Goal: Information Seeking & Learning: Learn about a topic

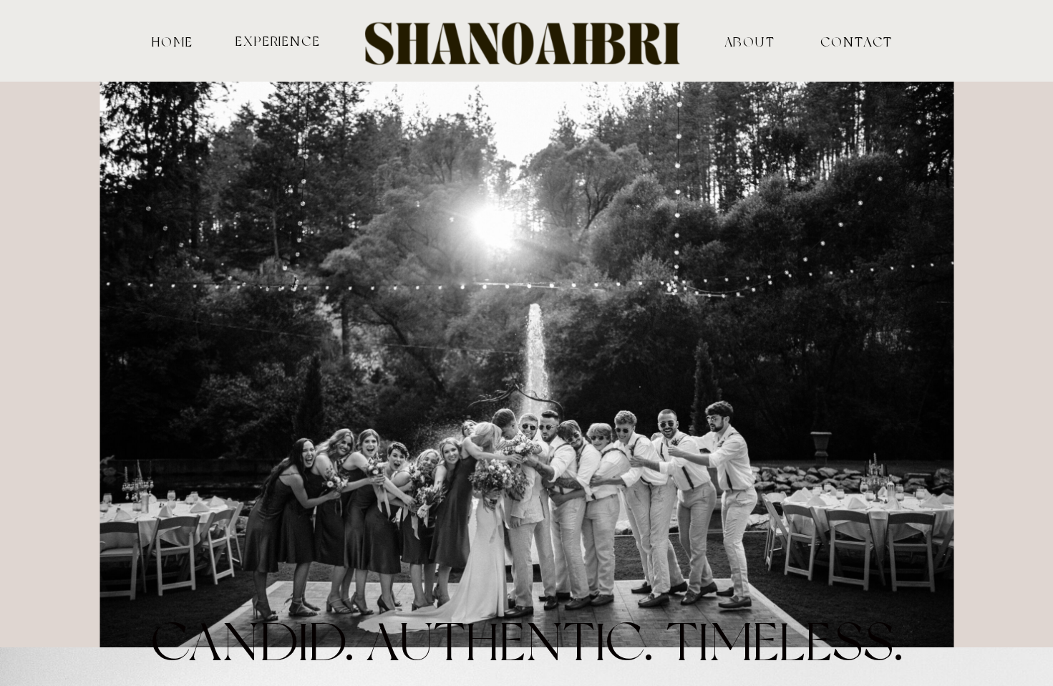
click at [752, 45] on nav "ABOUT" at bounding box center [749, 40] width 141 height 13
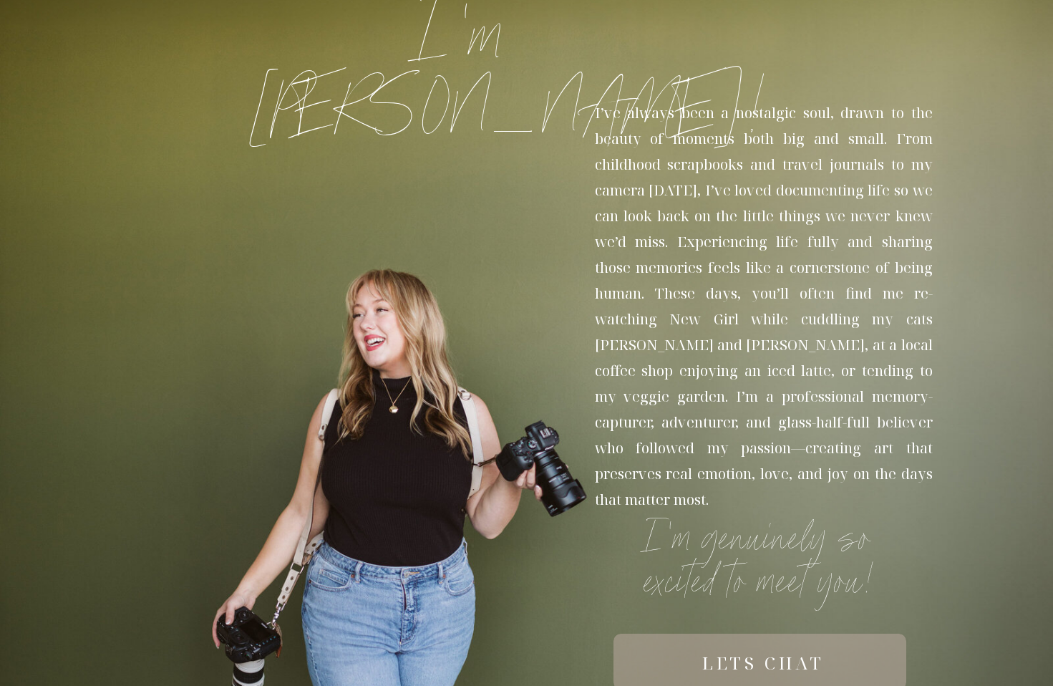
scroll to position [215, 0]
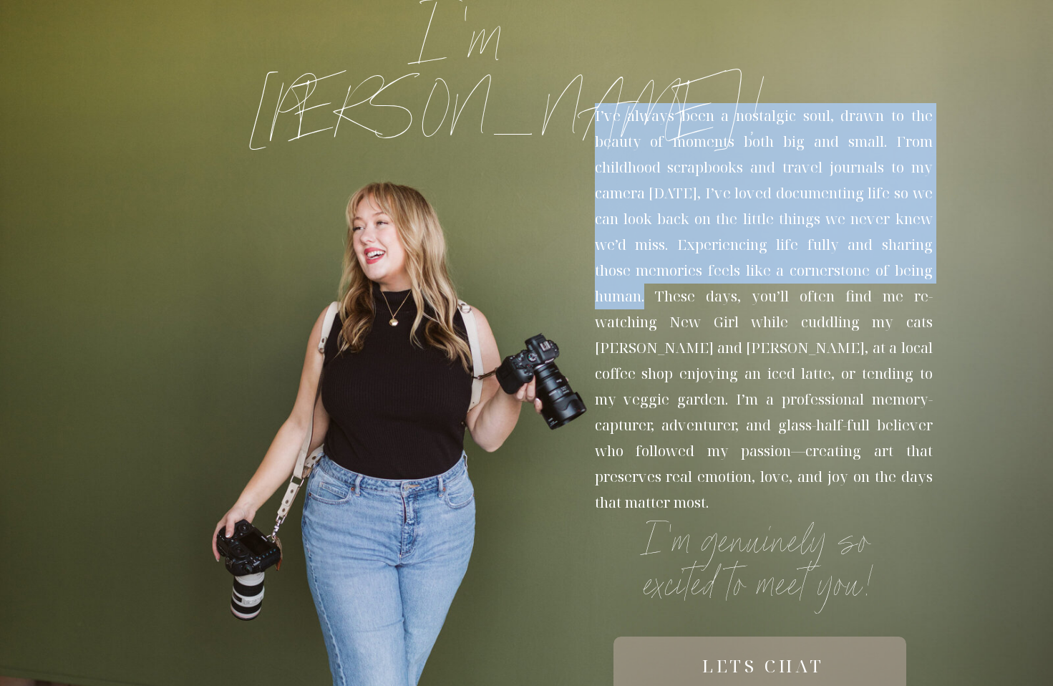
drag, startPoint x: 595, startPoint y: 116, endPoint x: 655, endPoint y: 290, distance: 184.1
click at [655, 290] on p "I’ve always been a nostalgic soul, drawn to the beauty of moments both big and …" at bounding box center [764, 307] width 338 height 408
copy p "I’ve always been a nostalgic soul, drawn to the beauty of moments both big and …"
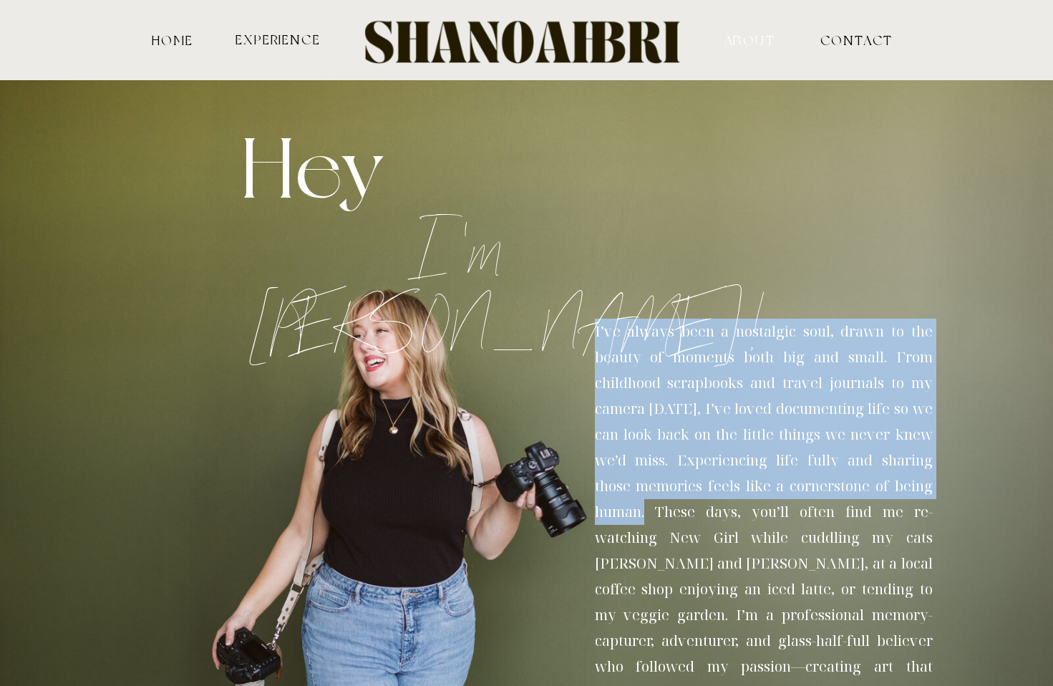
click at [760, 39] on nav "ABOUT" at bounding box center [749, 39] width 141 height 13
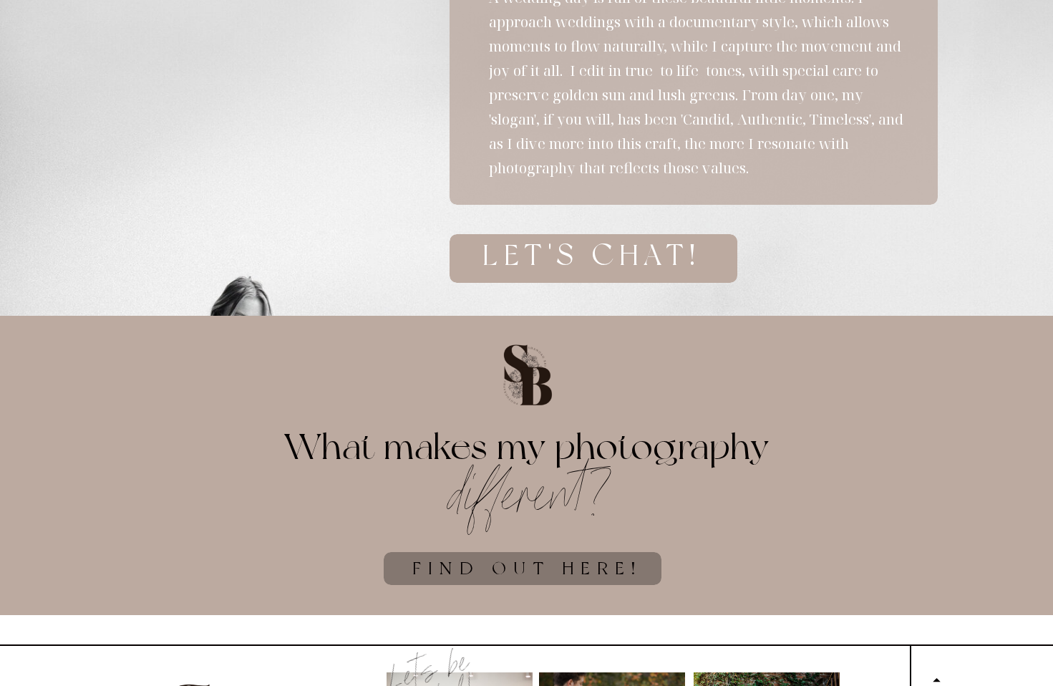
scroll to position [3860, 0]
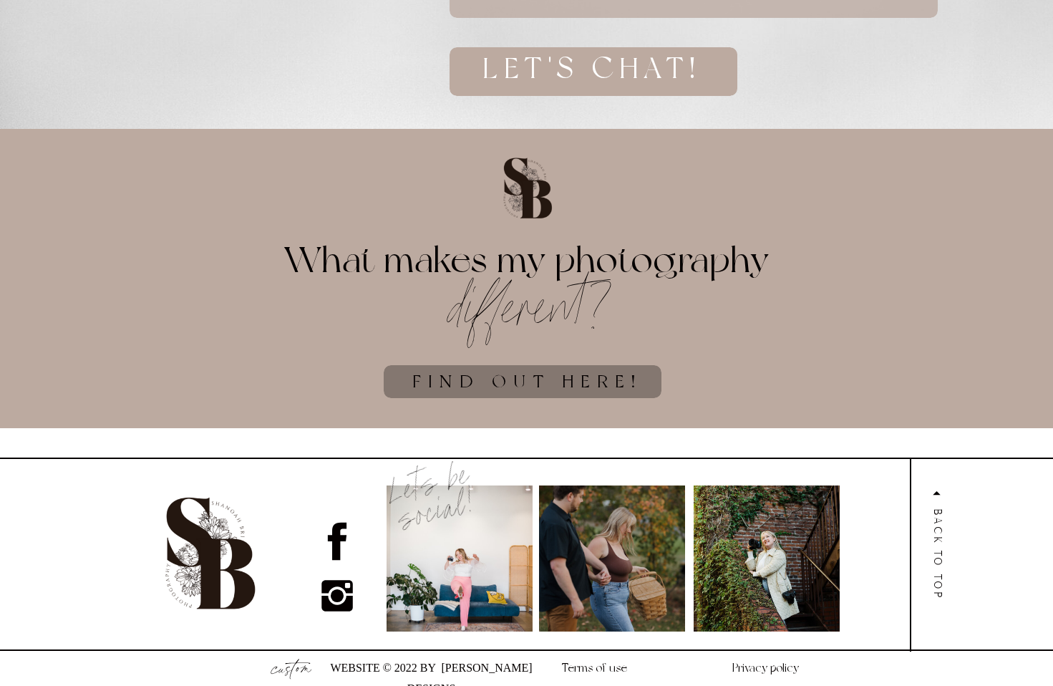
click at [583, 385] on h1 "find out here!" at bounding box center [527, 391] width 375 height 42
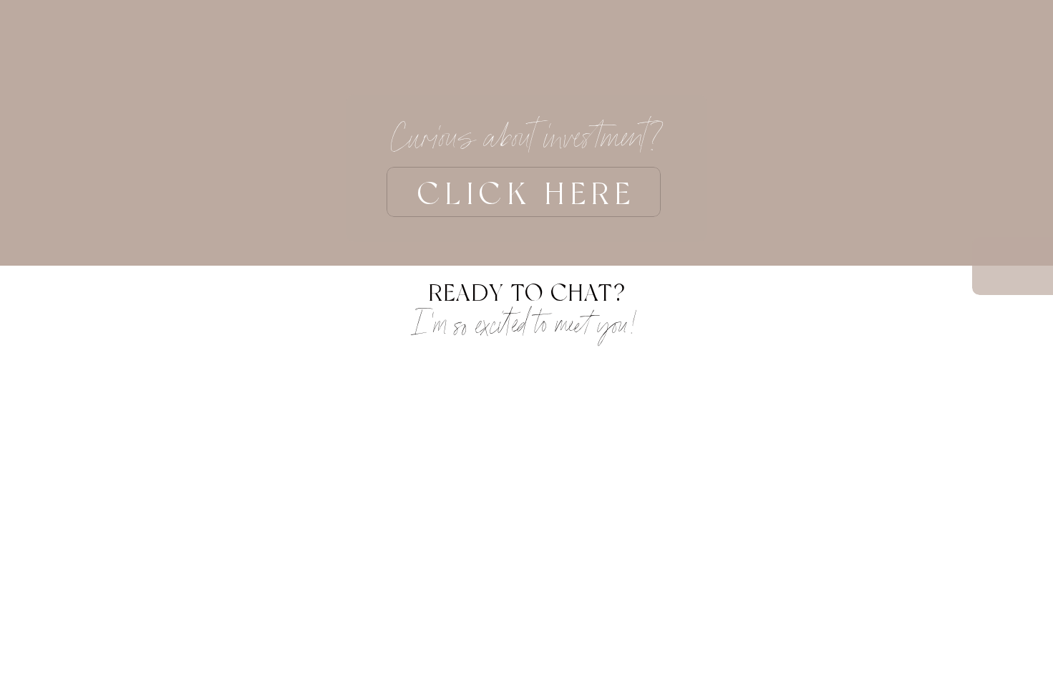
scroll to position [4257, 0]
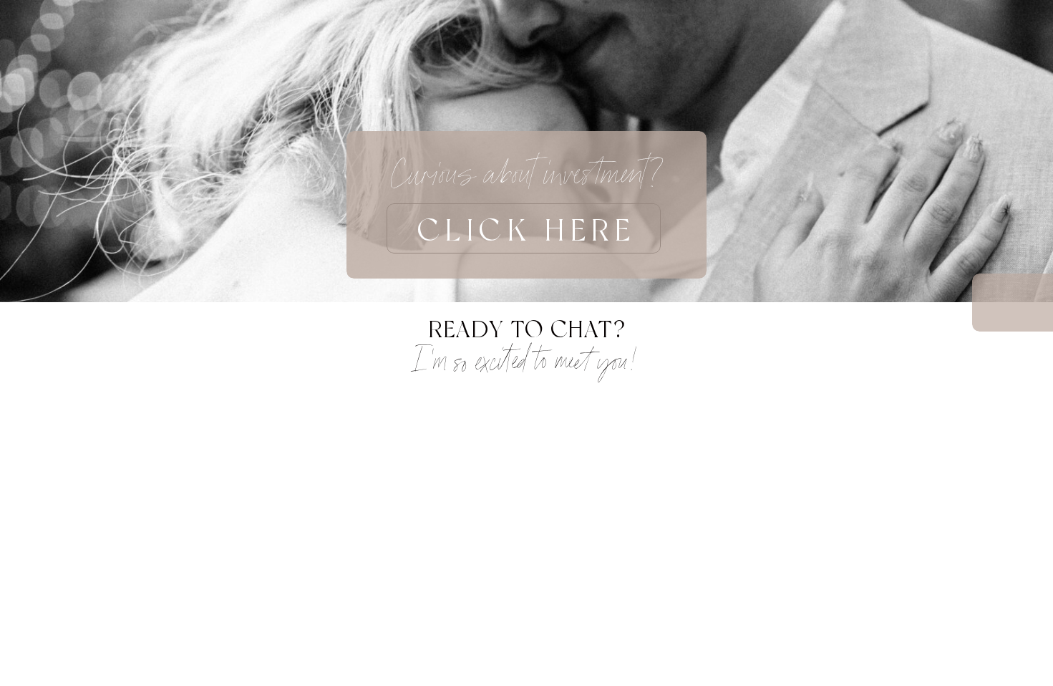
click at [567, 218] on h3 "CLICK HERE" at bounding box center [527, 228] width 452 height 50
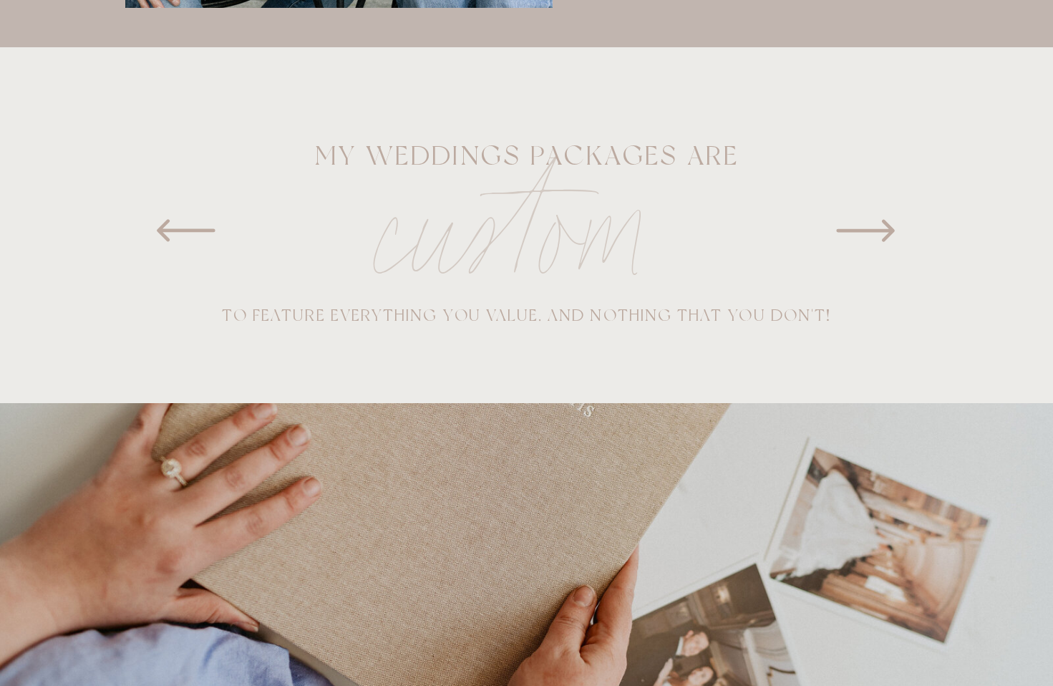
scroll to position [804, 0]
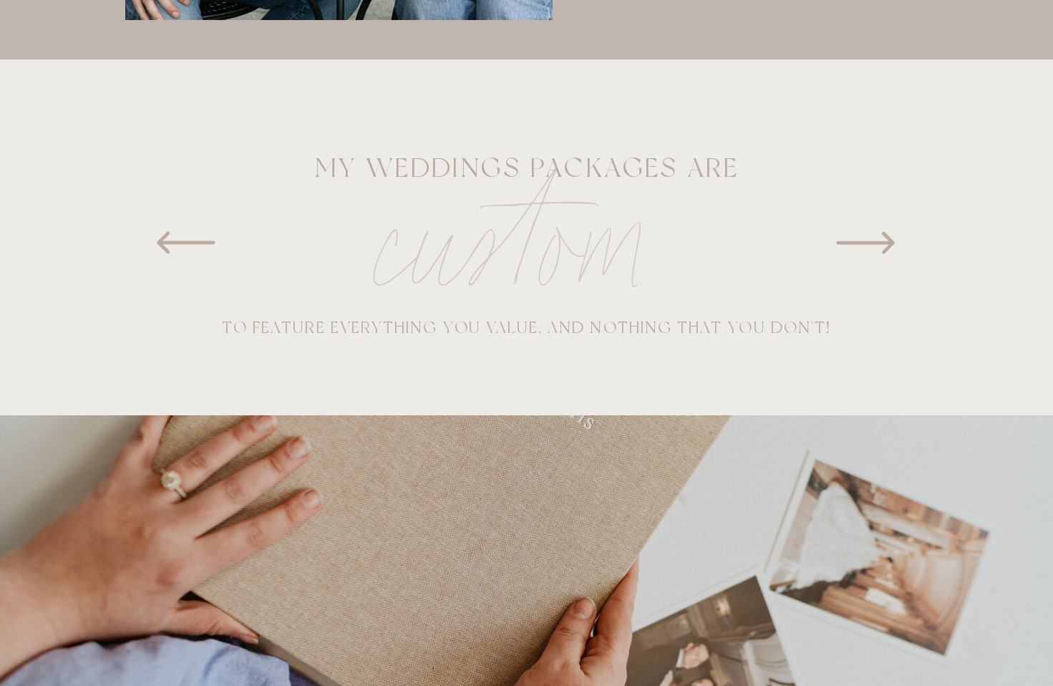
click at [878, 231] on icon at bounding box center [866, 243] width 72 height 72
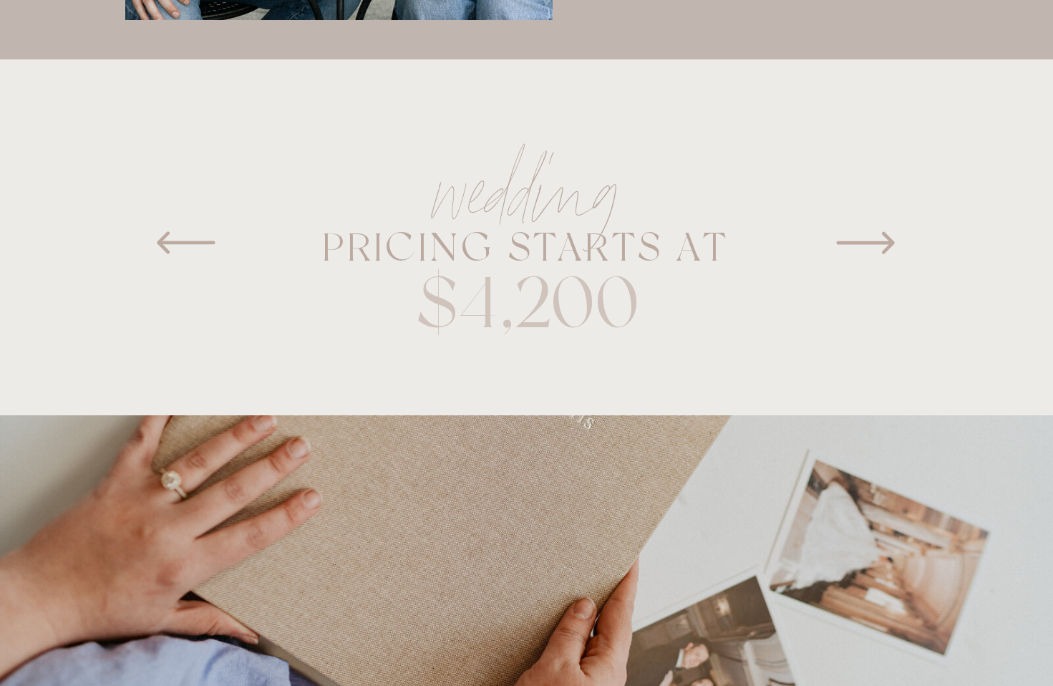
click at [878, 231] on icon at bounding box center [866, 243] width 72 height 72
click at [878, 232] on icon at bounding box center [866, 243] width 72 height 72
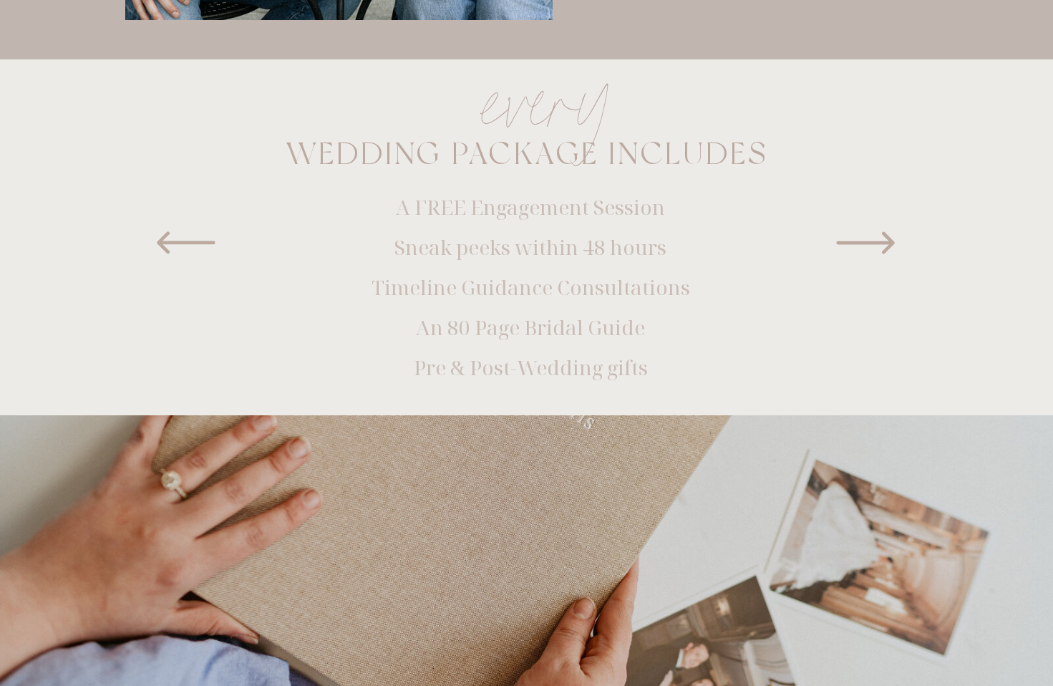
click at [878, 232] on icon at bounding box center [866, 243] width 72 height 72
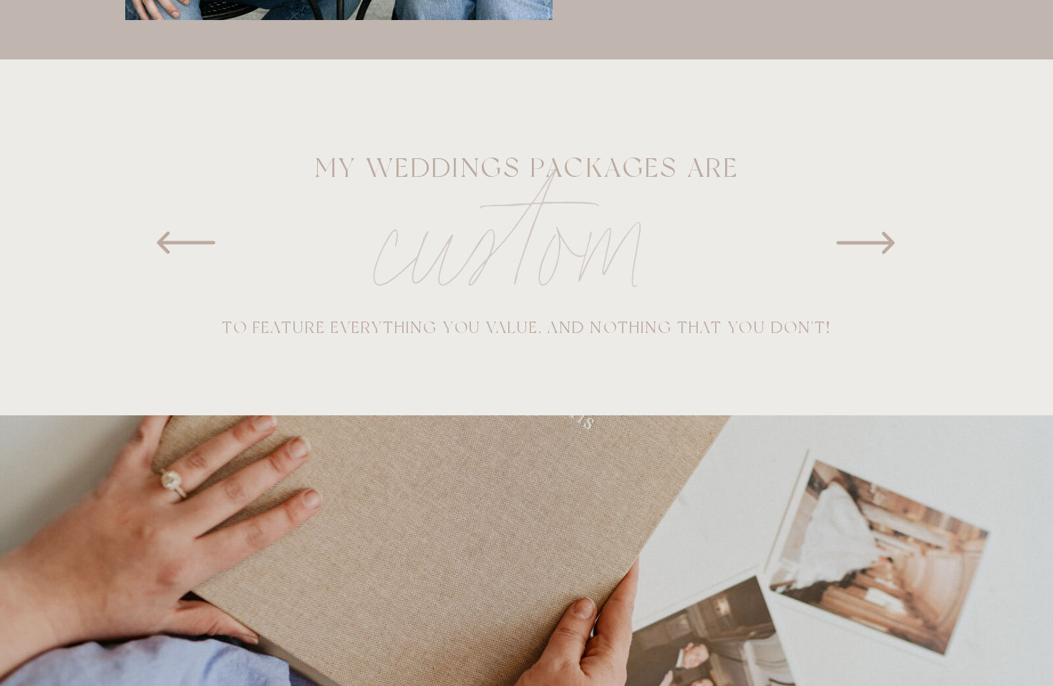
click at [878, 233] on icon at bounding box center [866, 243] width 72 height 72
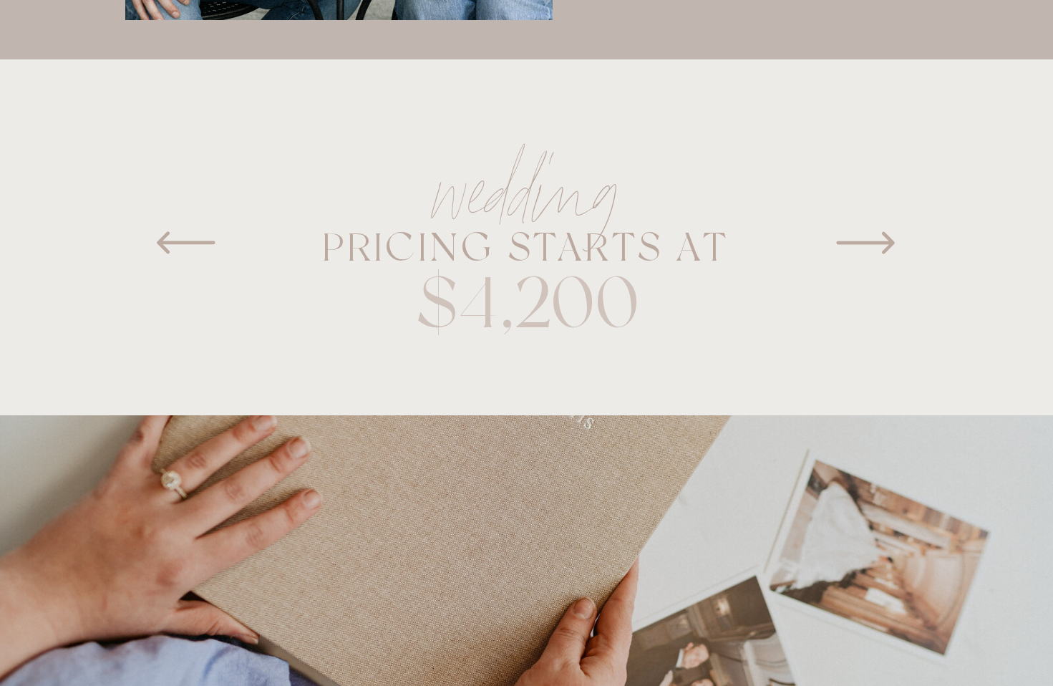
click at [878, 233] on icon at bounding box center [866, 243] width 72 height 72
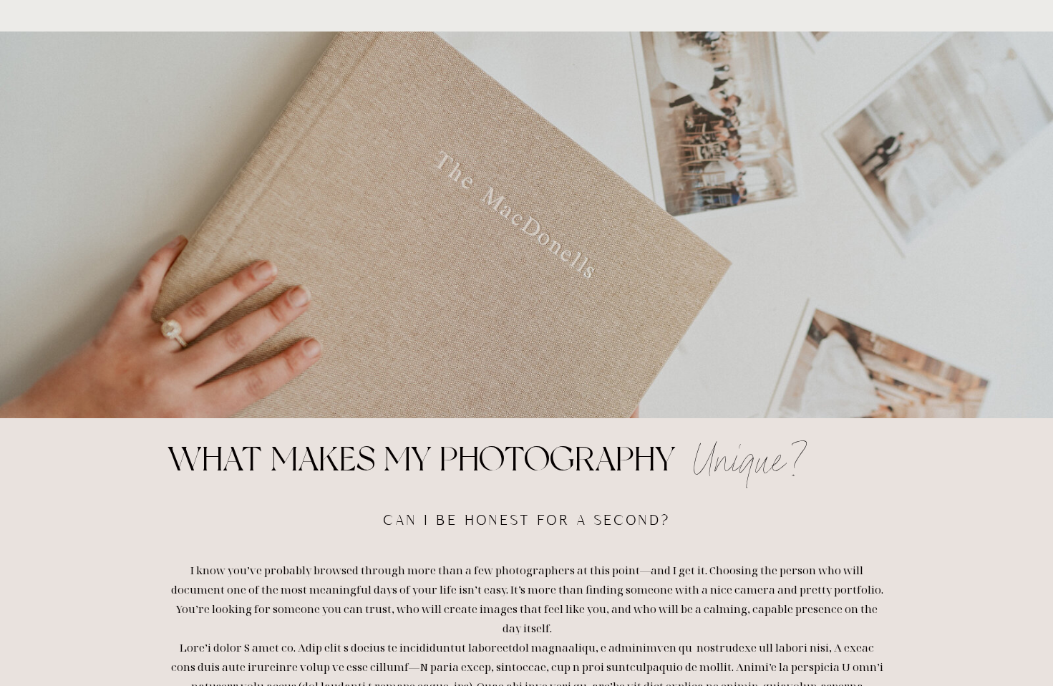
scroll to position [1162, 0]
